Goal: Use online tool/utility: Utilize a website feature to perform a specific function

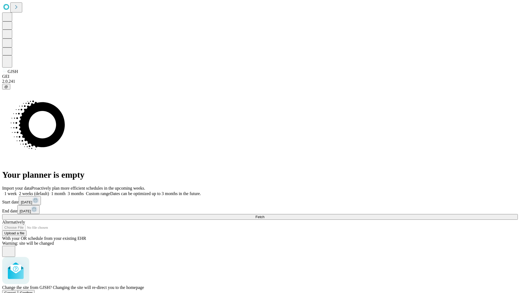
click at [33, 291] on span "Confirm" at bounding box center [26, 293] width 13 height 4
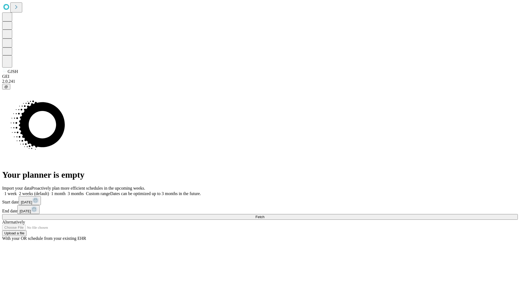
click at [17, 191] on label "1 week" at bounding box center [9, 193] width 15 height 5
click at [265, 215] on span "Fetch" at bounding box center [260, 217] width 9 height 4
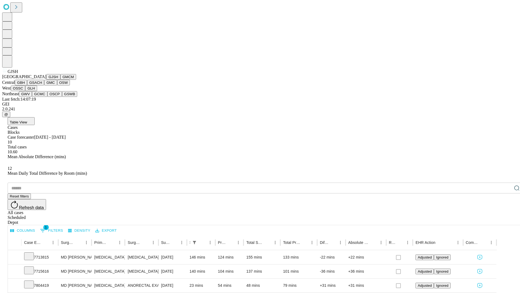
click at [60, 80] on button "GMCM" at bounding box center [68, 77] width 16 height 6
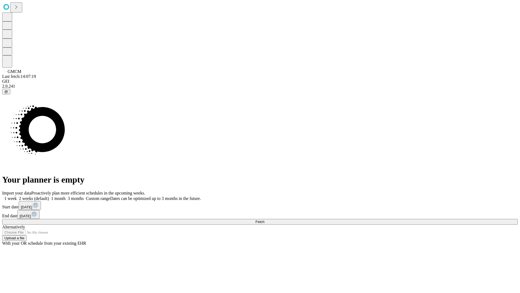
click at [17, 196] on label "1 week" at bounding box center [9, 198] width 15 height 5
click at [265, 220] on span "Fetch" at bounding box center [260, 222] width 9 height 4
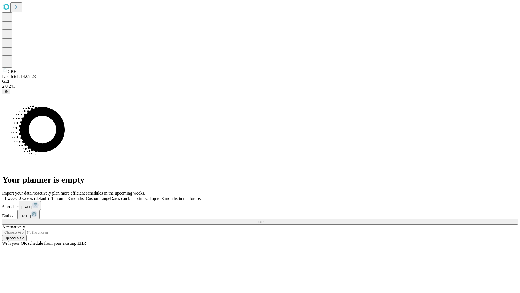
click at [17, 196] on label "1 week" at bounding box center [9, 198] width 15 height 5
click at [265, 220] on span "Fetch" at bounding box center [260, 222] width 9 height 4
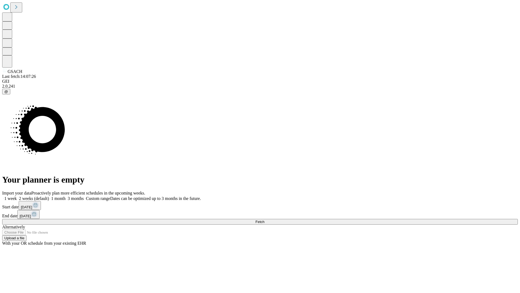
click at [17, 196] on label "1 week" at bounding box center [9, 198] width 15 height 5
click at [265, 220] on span "Fetch" at bounding box center [260, 222] width 9 height 4
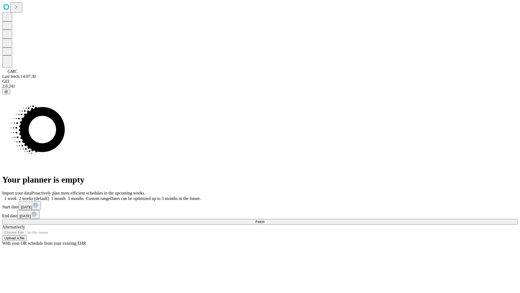
click at [17, 196] on label "1 week" at bounding box center [9, 198] width 15 height 5
click at [265, 220] on span "Fetch" at bounding box center [260, 222] width 9 height 4
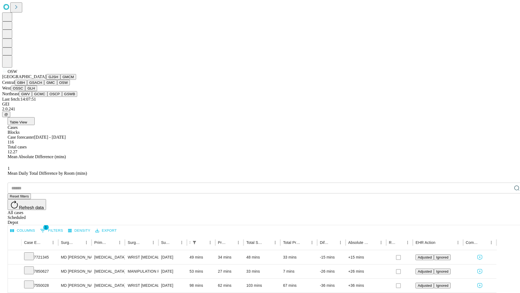
click at [25, 91] on button "OSSC" at bounding box center [18, 88] width 15 height 6
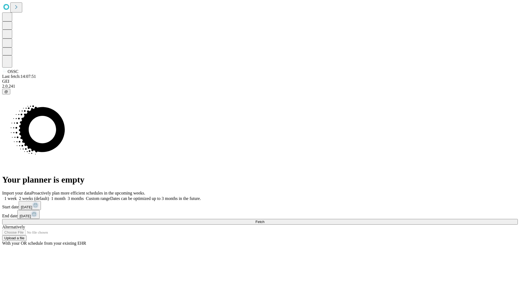
click at [17, 196] on label "1 week" at bounding box center [9, 198] width 15 height 5
click at [265, 220] on span "Fetch" at bounding box center [260, 222] width 9 height 4
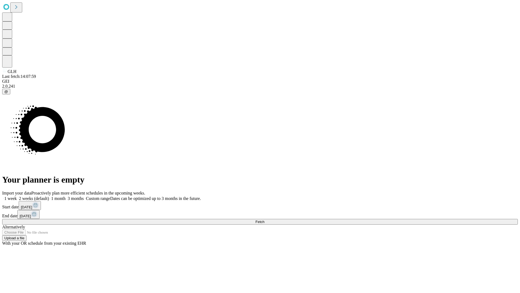
click at [17, 196] on label "1 week" at bounding box center [9, 198] width 15 height 5
click at [265, 220] on span "Fetch" at bounding box center [260, 222] width 9 height 4
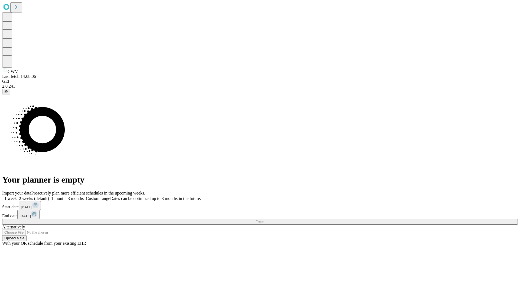
click at [17, 196] on label "1 week" at bounding box center [9, 198] width 15 height 5
click at [265, 220] on span "Fetch" at bounding box center [260, 222] width 9 height 4
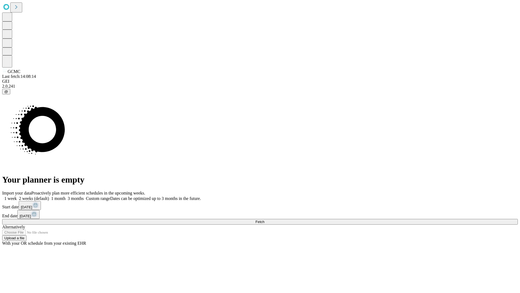
click at [265, 220] on span "Fetch" at bounding box center [260, 222] width 9 height 4
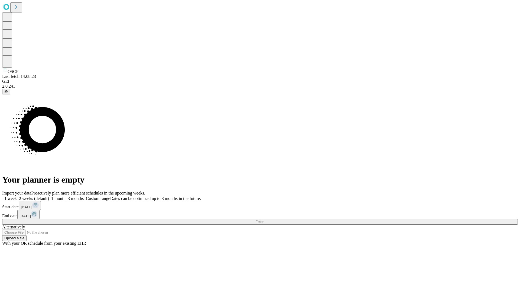
click at [17, 196] on label "1 week" at bounding box center [9, 198] width 15 height 5
click at [265, 220] on span "Fetch" at bounding box center [260, 222] width 9 height 4
